Goal: Transaction & Acquisition: Book appointment/travel/reservation

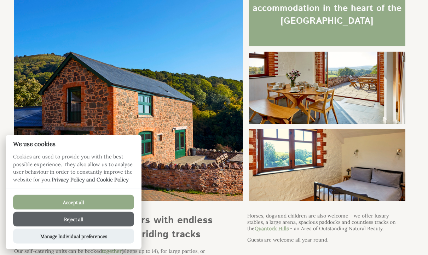
scroll to position [80, 0]
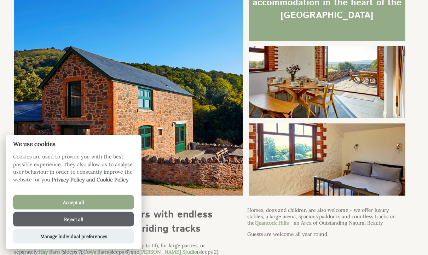
click at [109, 210] on button "Accept all" at bounding box center [73, 202] width 121 height 15
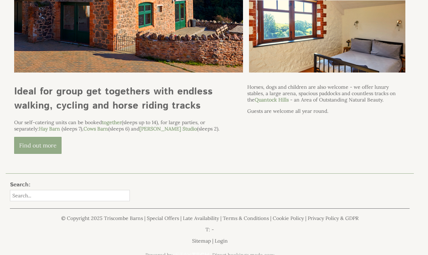
scroll to position [203, 0]
click at [197, 221] on link "Late Availability" at bounding box center [201, 218] width 36 height 6
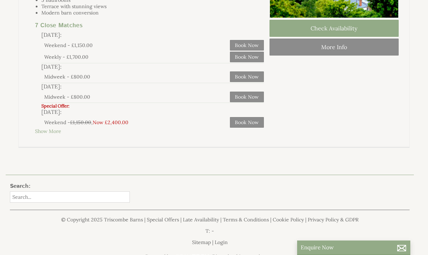
scroll to position [144, 0]
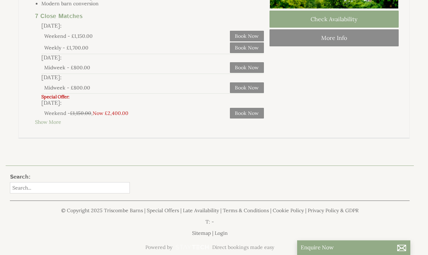
click at [167, 214] on link "Special Offers" at bounding box center [163, 211] width 32 height 6
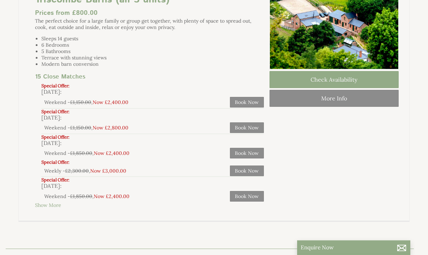
scroll to position [86, 0]
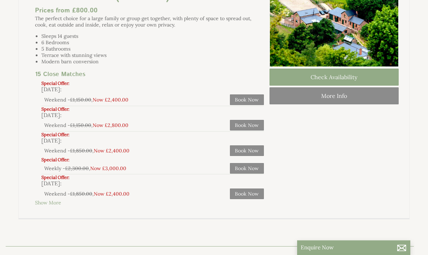
click at [54, 206] on link "Show More" at bounding box center [48, 203] width 26 height 6
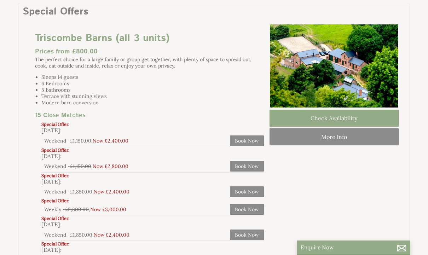
scroll to position [0, 0]
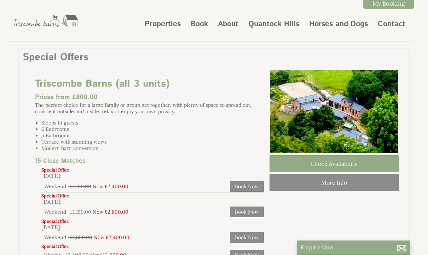
click at [202, 26] on link "Book" at bounding box center [199, 24] width 17 height 11
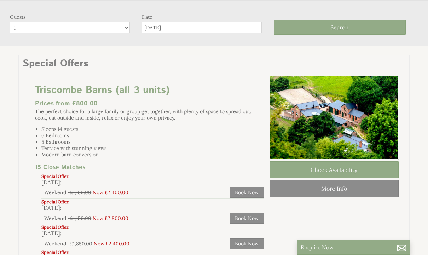
scroll to position [45, 0]
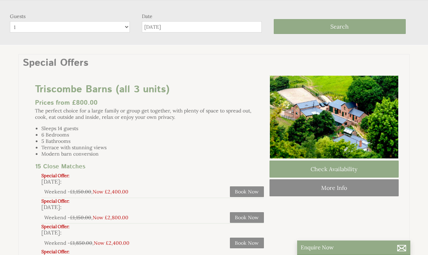
click at [216, 28] on input "[DATE]" at bounding box center [202, 26] width 120 height 11
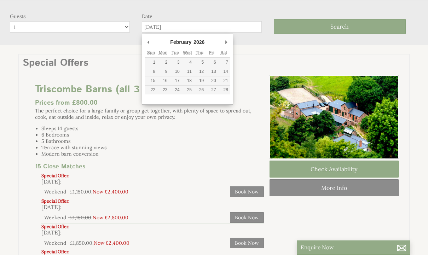
type input "[DATE]"
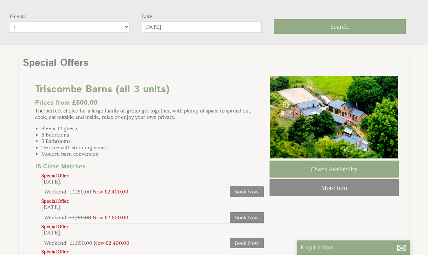
click at [342, 30] on span "Search" at bounding box center [339, 26] width 18 height 7
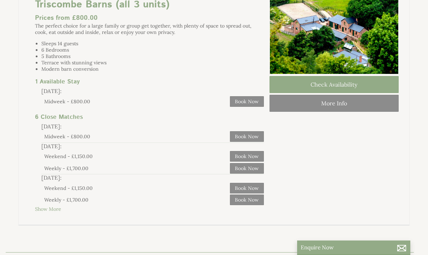
scroll to position [80, 0]
click at [51, 212] on link "Show More" at bounding box center [48, 208] width 26 height 6
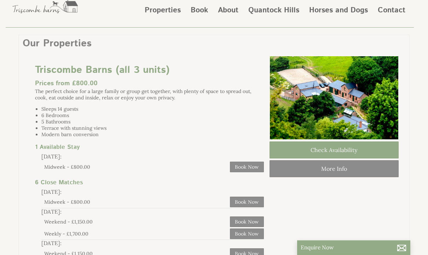
scroll to position [14, 0]
click at [345, 156] on link "Check Availability" at bounding box center [333, 149] width 129 height 17
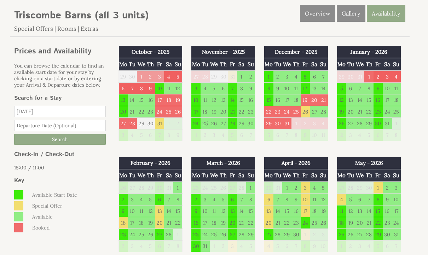
scroll to position [179, 0]
click at [124, 223] on td "16" at bounding box center [122, 223] width 9 height 12
click at [159, 211] on td "13" at bounding box center [159, 211] width 9 height 12
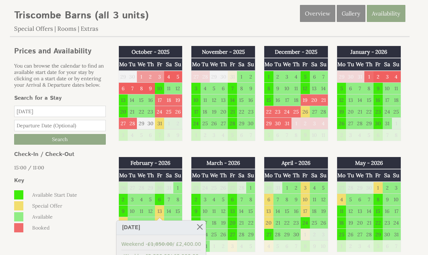
click at [133, 210] on td "10" at bounding box center [132, 211] width 9 height 12
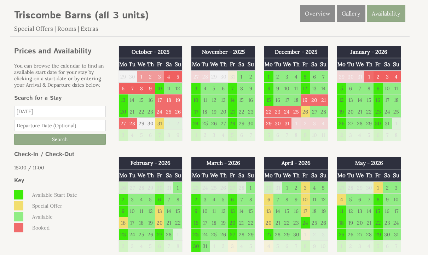
click at [124, 211] on td "9" at bounding box center [122, 211] width 9 height 12
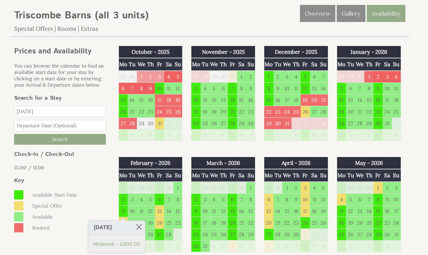
click at [123, 202] on td "2" at bounding box center [122, 199] width 9 height 12
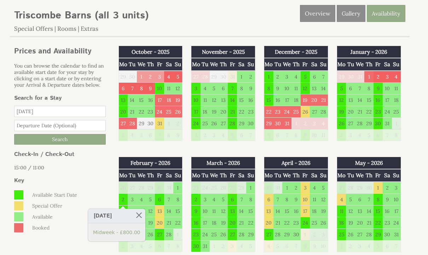
click at [339, 124] on td "26" at bounding box center [341, 123] width 9 height 12
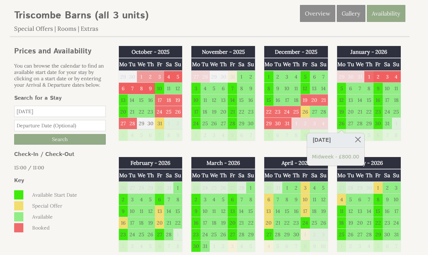
click at [342, 112] on td "19" at bounding box center [341, 112] width 9 height 12
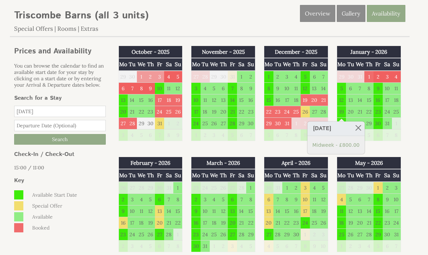
click at [341, 104] on td "12" at bounding box center [341, 100] width 9 height 12
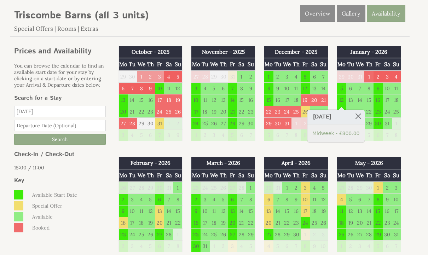
click at [340, 90] on td "5" at bounding box center [341, 88] width 9 height 12
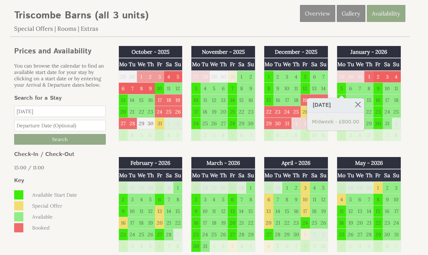
click at [127, 198] on td "2" at bounding box center [122, 199] width 9 height 12
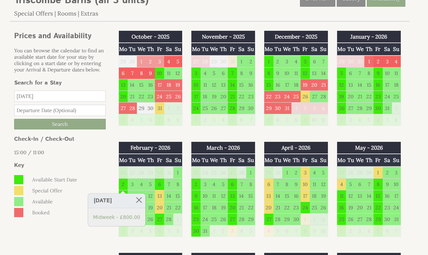
scroll to position [194, 0]
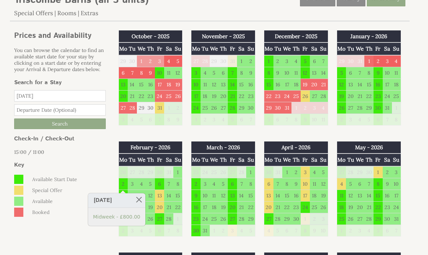
click at [135, 234] on td "3" at bounding box center [132, 231] width 9 height 12
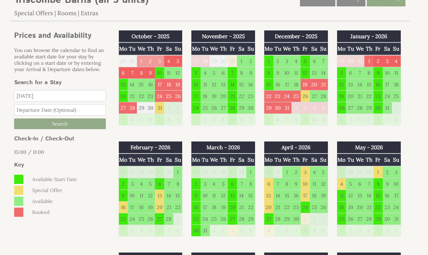
click at [126, 209] on td "16" at bounding box center [122, 207] width 9 height 12
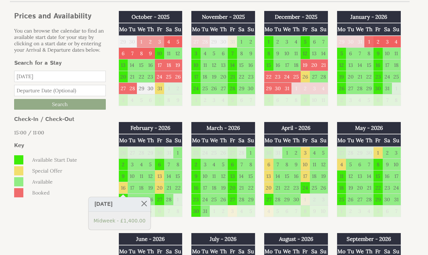
scroll to position [214, 0]
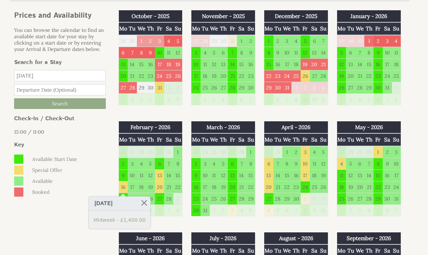
click at [123, 188] on td "16" at bounding box center [122, 187] width 9 height 12
click at [159, 174] on td "13" at bounding box center [159, 175] width 9 height 12
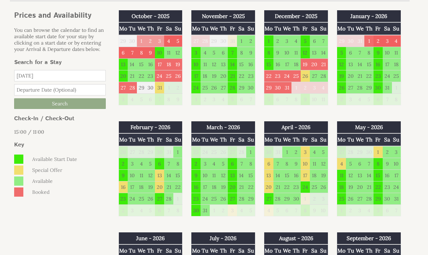
click at [158, 189] on td "20" at bounding box center [159, 187] width 9 height 12
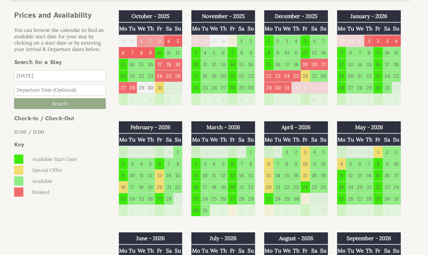
click at [126, 184] on td "16" at bounding box center [122, 187] width 9 height 12
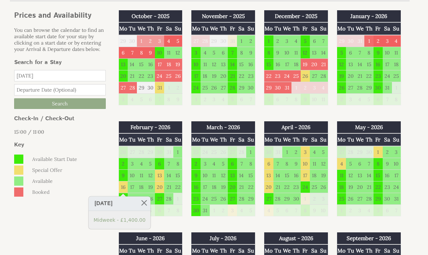
click at [121, 179] on td "9" at bounding box center [122, 175] width 9 height 12
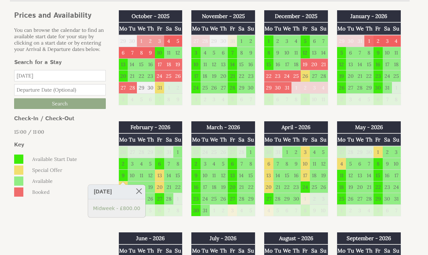
click at [128, 163] on td "3" at bounding box center [132, 164] width 9 height 12
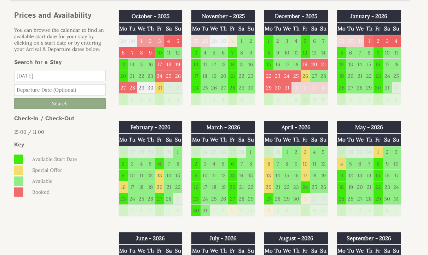
click at [128, 160] on td "3" at bounding box center [132, 164] width 9 height 12
click at [125, 164] on td "2" at bounding box center [122, 164] width 9 height 12
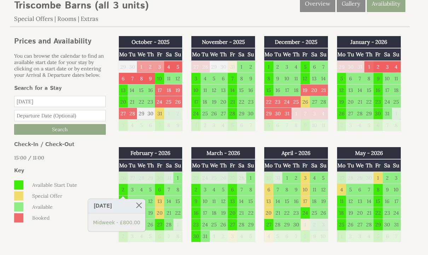
scroll to position [188, 0]
click at [123, 91] on td "13" at bounding box center [122, 90] width 9 height 12
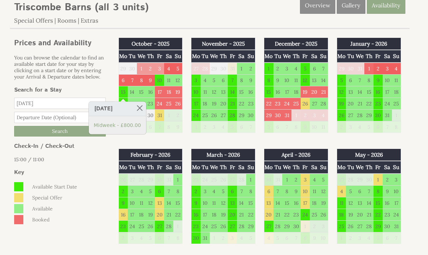
scroll to position [186, 0]
click at [99, 169] on div "Prices and Availability You can browse the calendar to find an available start …" at bounding box center [60, 131] width 100 height 190
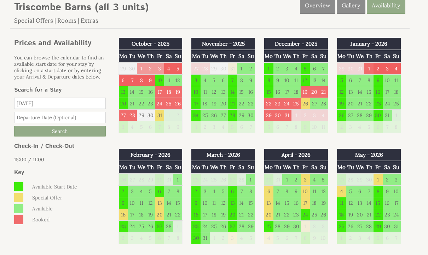
click at [125, 81] on td "6" at bounding box center [122, 80] width 9 height 12
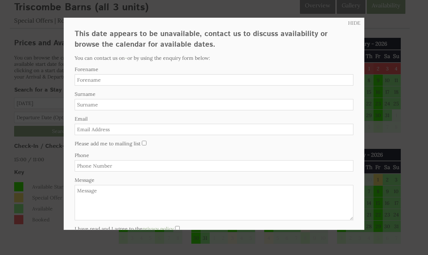
click at [360, 21] on link "HIDE" at bounding box center [354, 23] width 12 height 6
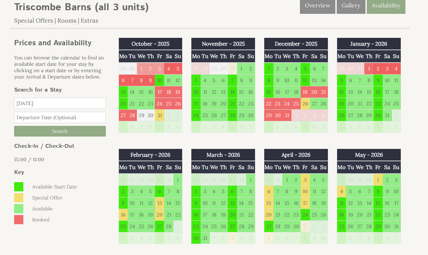
click at [124, 105] on td "20" at bounding box center [122, 104] width 9 height 12
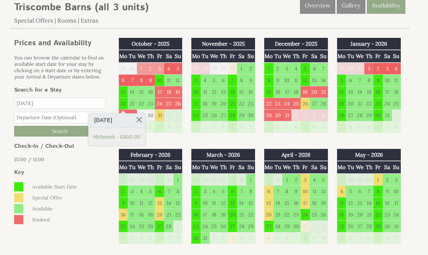
click at [92, 163] on p "15:00 / 11:00" at bounding box center [60, 159] width 92 height 6
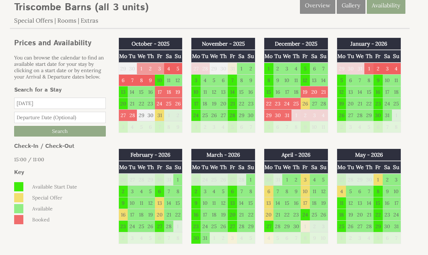
click at [196, 81] on td "3" at bounding box center [195, 80] width 9 height 12
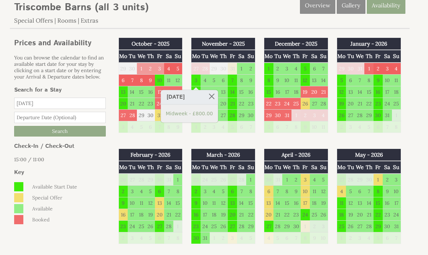
click at [236, 69] on td "31" at bounding box center [232, 69] width 9 height 12
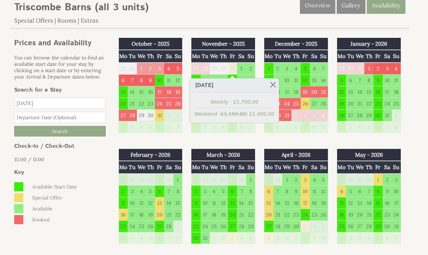
click at [272, 85] on link at bounding box center [273, 84] width 12 height 12
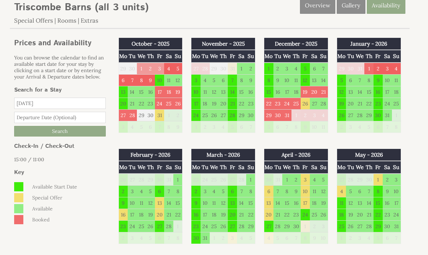
click at [194, 93] on td "10" at bounding box center [195, 92] width 9 height 12
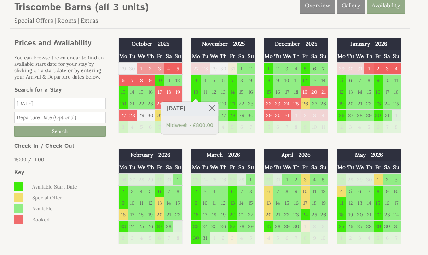
click at [250, 127] on td "7" at bounding box center [250, 127] width 9 height 12
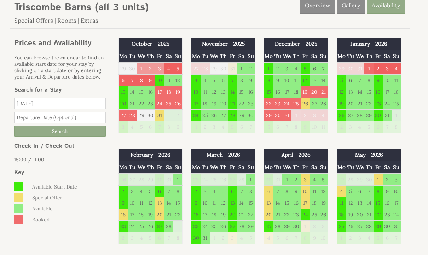
click at [267, 90] on td "15" at bounding box center [268, 92] width 9 height 12
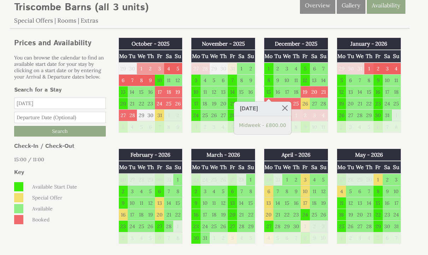
click at [268, 81] on td "8" at bounding box center [268, 80] width 9 height 12
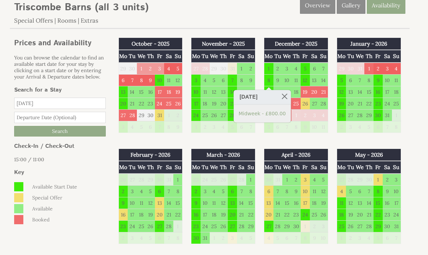
click at [269, 68] on td "1" at bounding box center [268, 69] width 9 height 12
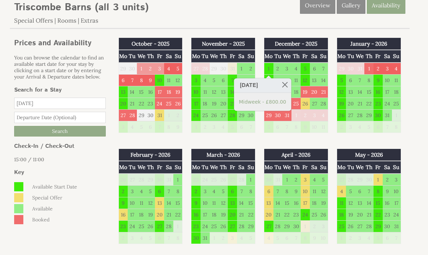
click at [197, 117] on td "24" at bounding box center [195, 115] width 9 height 12
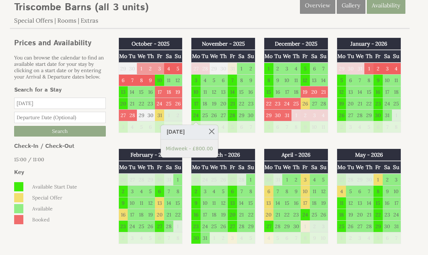
click at [198, 106] on td "17" at bounding box center [195, 104] width 9 height 12
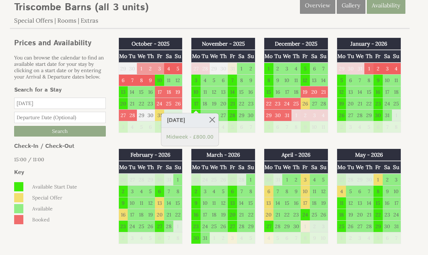
click at [198, 92] on td "10" at bounding box center [195, 92] width 9 height 12
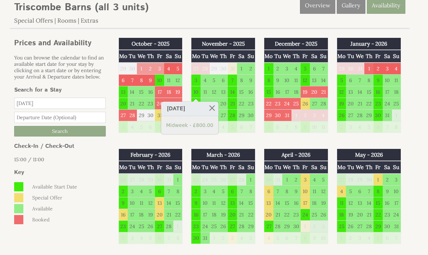
click at [197, 79] on td "3" at bounding box center [195, 80] width 9 height 12
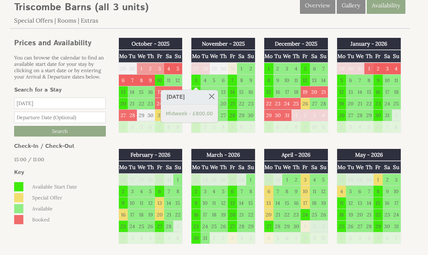
click at [341, 116] on td "26" at bounding box center [341, 115] width 9 height 12
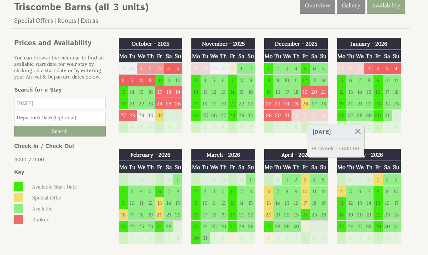
click at [343, 104] on td "19" at bounding box center [341, 104] width 9 height 12
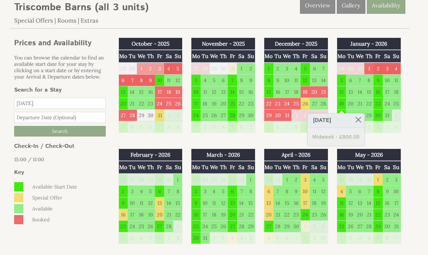
click at [346, 92] on td "13" at bounding box center [350, 92] width 9 height 12
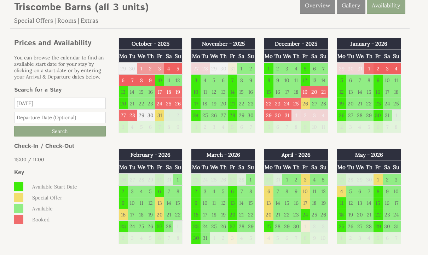
click at [346, 78] on td "5" at bounding box center [341, 80] width 9 height 12
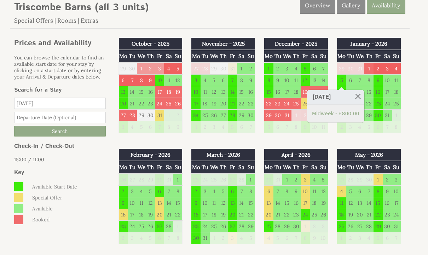
click at [122, 103] on td "20" at bounding box center [122, 104] width 9 height 12
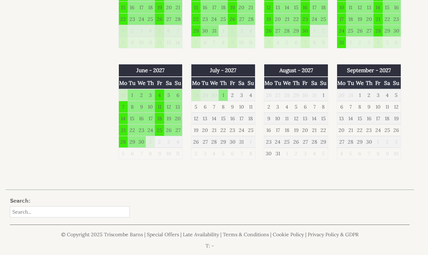
scroll to position [728, 0]
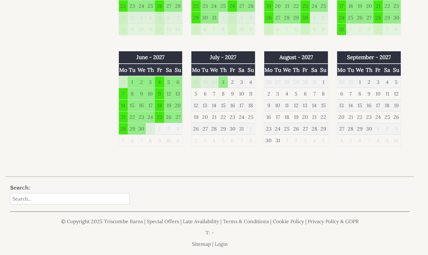
click at [169, 222] on link "Special Offers" at bounding box center [163, 222] width 32 height 6
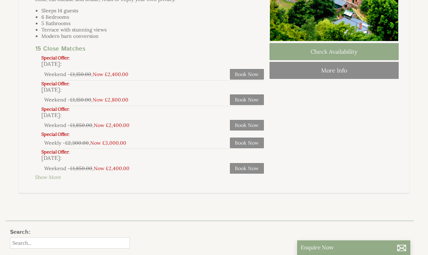
scroll to position [115, 0]
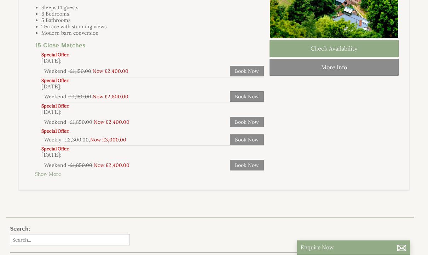
click at [51, 177] on link "Show More" at bounding box center [48, 174] width 26 height 6
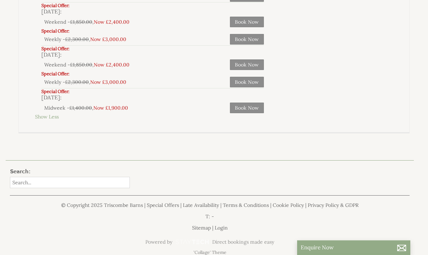
scroll to position [402, 0]
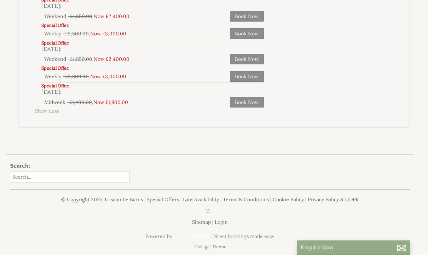
click at [209, 203] on link "Late Availability" at bounding box center [201, 200] width 36 height 6
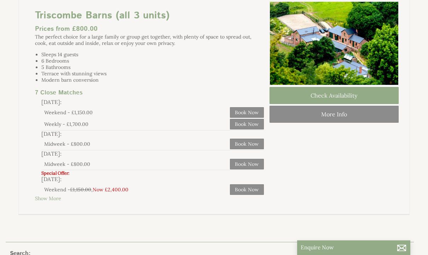
scroll to position [70, 0]
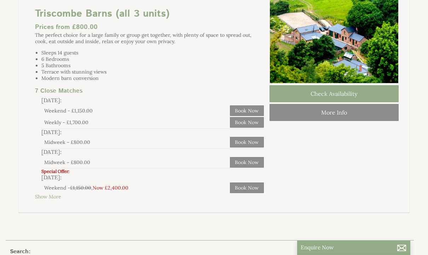
click at [48, 200] on link "Show More" at bounding box center [48, 197] width 26 height 6
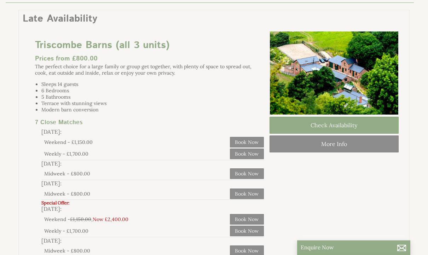
scroll to position [0, 0]
